Goal: Check status: Check status

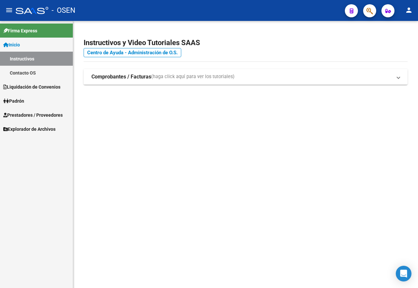
click at [364, 10] on button "button" at bounding box center [369, 10] width 13 height 13
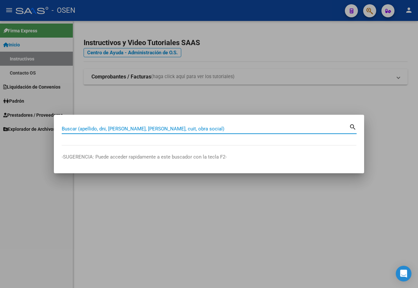
paste input "27269207863"
type input "27269207863"
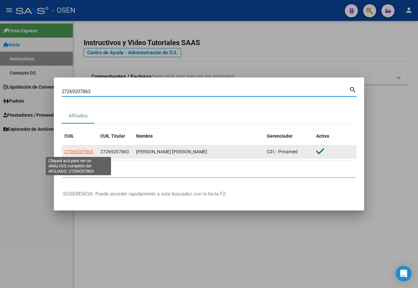
click at [90, 153] on span "27269207863" at bounding box center [78, 151] width 29 height 5
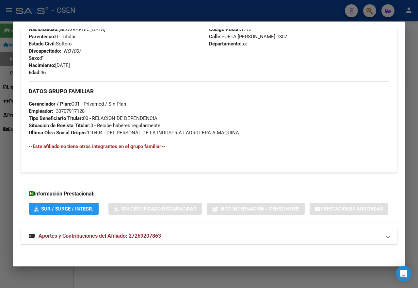
scroll to position [277, 0]
click at [139, 239] on strong "Aportes y Contribuciones del Afiliado: 27269207863" at bounding box center [95, 236] width 132 height 8
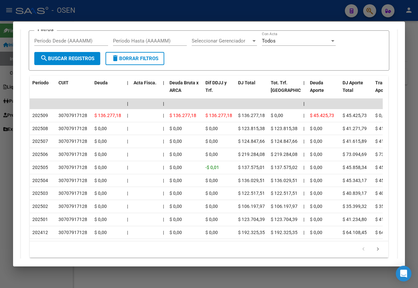
scroll to position [601, 0]
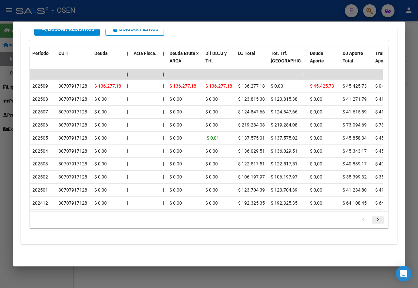
click at [373, 222] on icon "go to next page" at bounding box center [377, 220] width 8 height 8
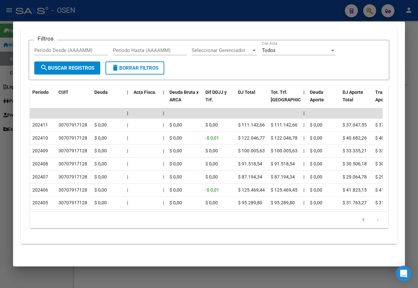
scroll to position [561, 0]
click at [373, 220] on icon "go to next page" at bounding box center [377, 220] width 8 height 8
drag, startPoint x: 358, startPoint y: 220, endPoint x: 345, endPoint y: 221, distance: 13.1
click at [359, 220] on icon "go to previous page" at bounding box center [363, 220] width 8 height 8
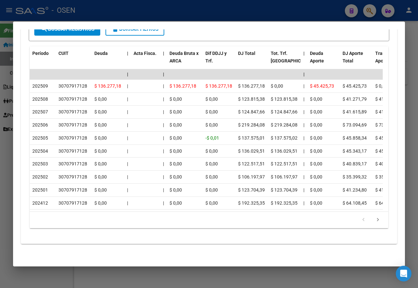
scroll to position [568, 0]
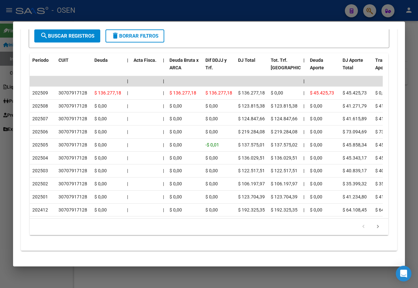
drag, startPoint x: 318, startPoint y: 12, endPoint x: 306, endPoint y: 37, distance: 27.4
click at [318, 12] on div at bounding box center [209, 144] width 418 height 288
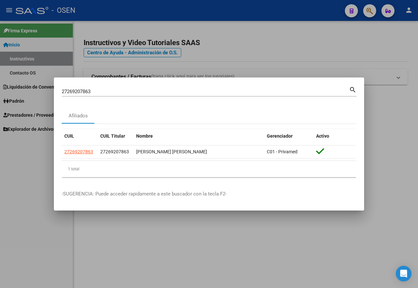
click at [268, 63] on div at bounding box center [209, 144] width 418 height 288
